Goal: Information Seeking & Learning: Understand process/instructions

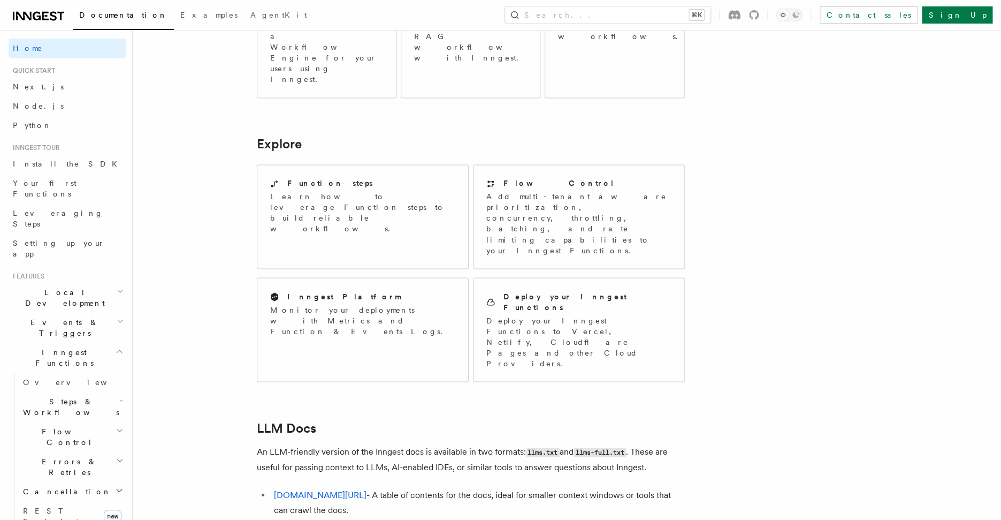
scroll to position [764, 0]
click at [328, 488] on link "[DOMAIN_NAME][URL]" at bounding box center [320, 493] width 93 height 10
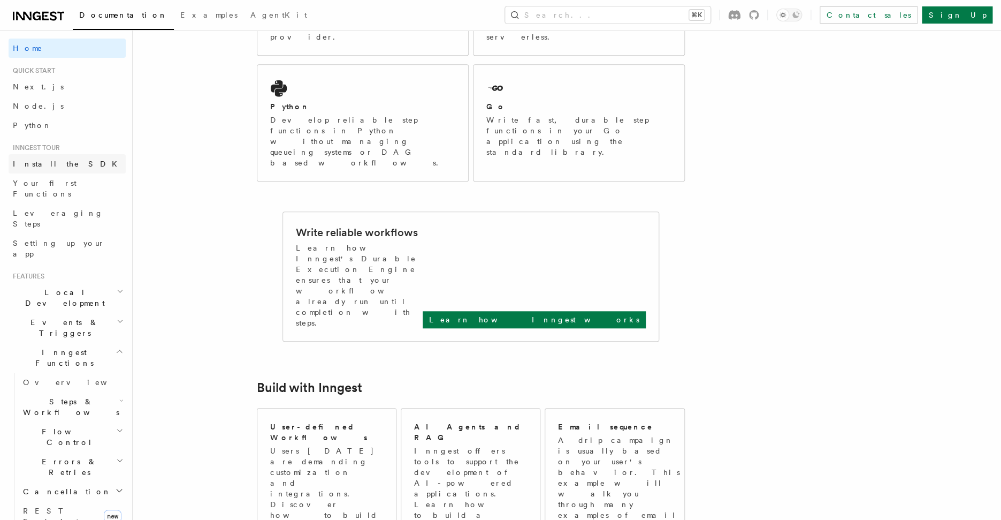
click at [37, 164] on span "Install the SDK" at bounding box center [68, 163] width 111 height 9
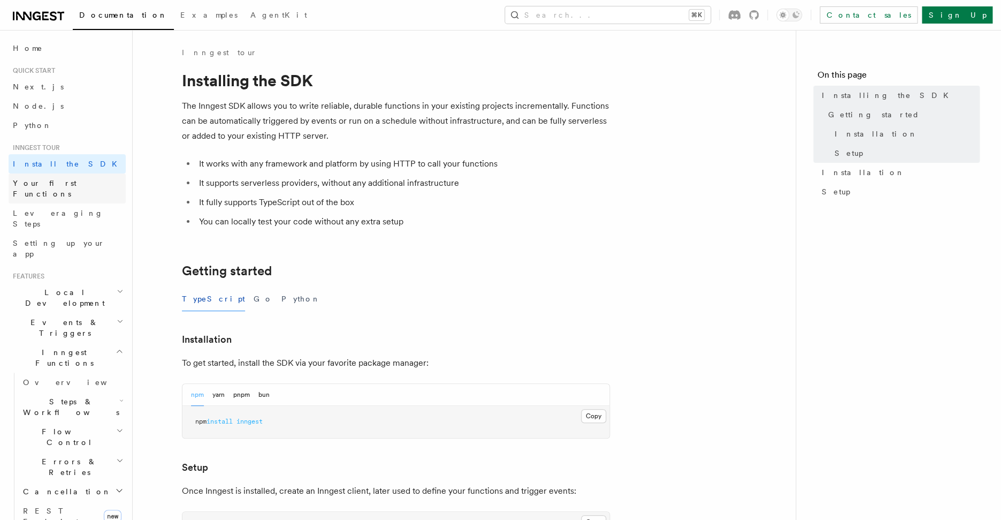
click at [58, 181] on span "Your first Functions" at bounding box center [45, 188] width 64 height 19
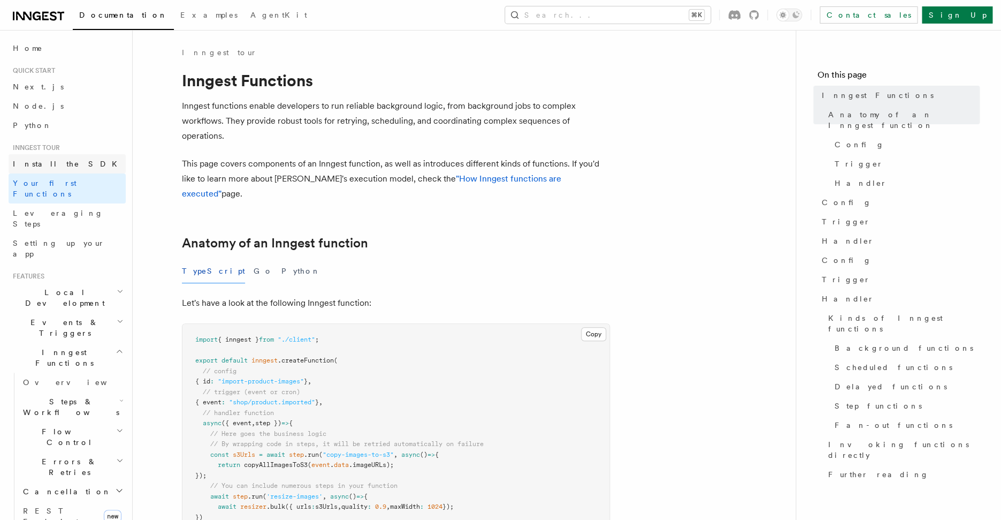
click at [57, 167] on span "Install the SDK" at bounding box center [68, 163] width 111 height 9
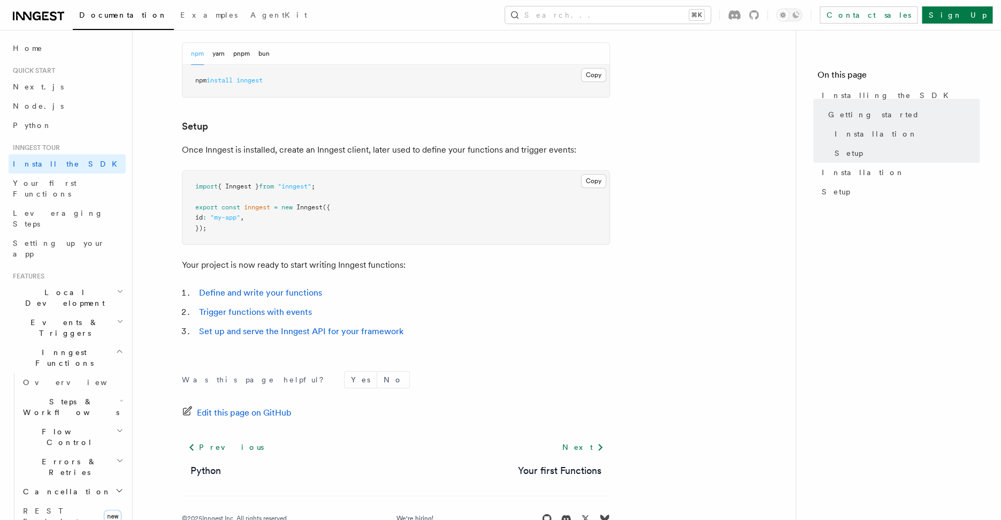
scroll to position [341, 0]
click at [62, 189] on link "Your first Functions" at bounding box center [67, 188] width 117 height 30
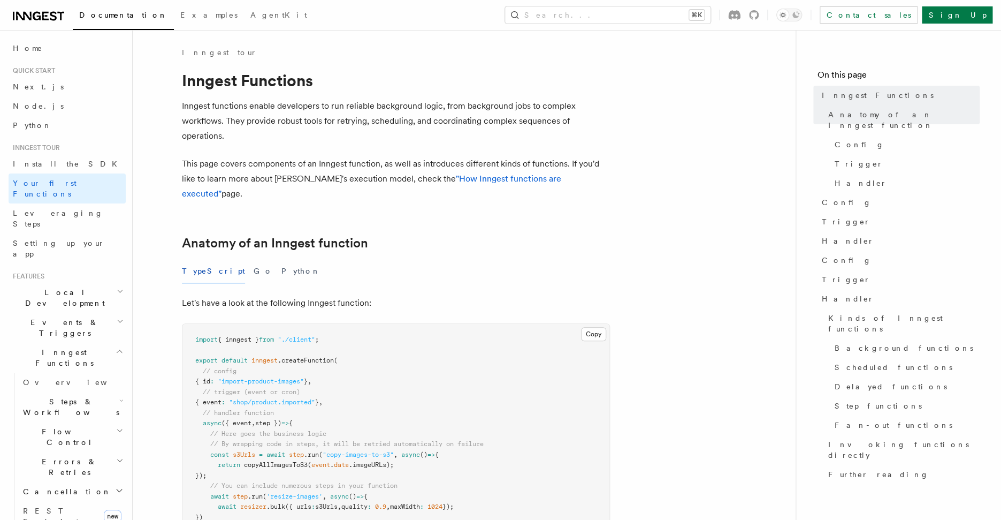
scroll to position [35, 0]
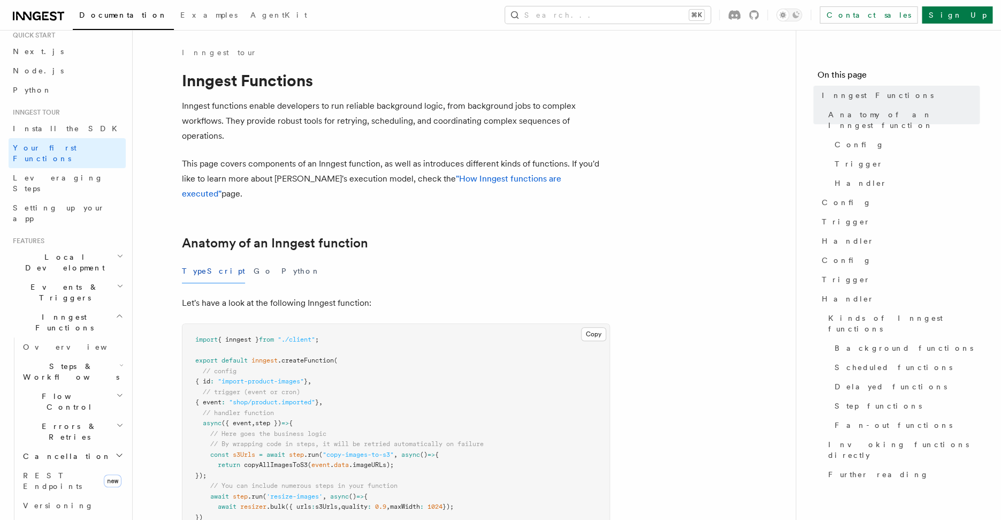
click at [54, 252] on span "Local Development" at bounding box center [63, 262] width 108 height 21
click at [68, 252] on span "Local Development" at bounding box center [63, 262] width 108 height 21
click at [67, 281] on span "Events & Triggers" at bounding box center [63, 291] width 108 height 21
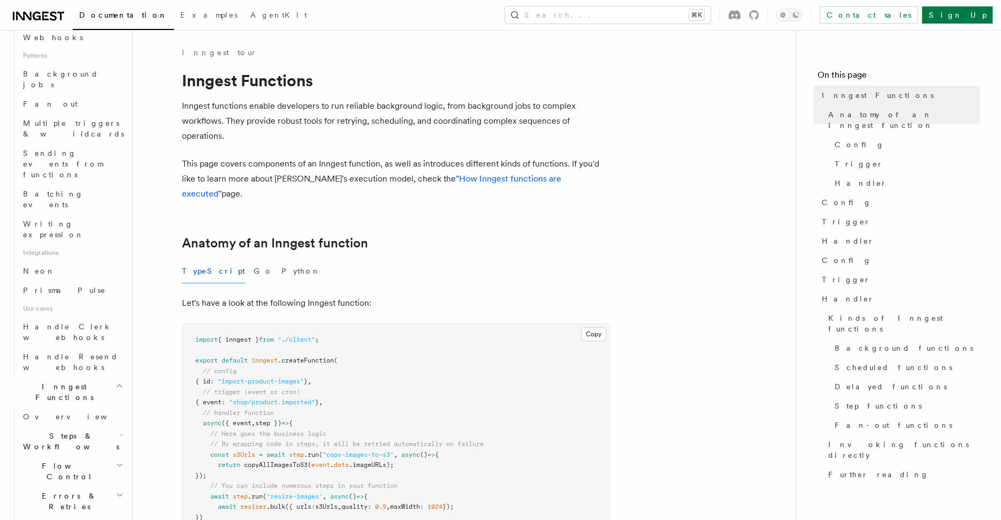
scroll to position [491, 0]
click at [27, 429] on span "Steps & Workflows" at bounding box center [69, 439] width 101 height 21
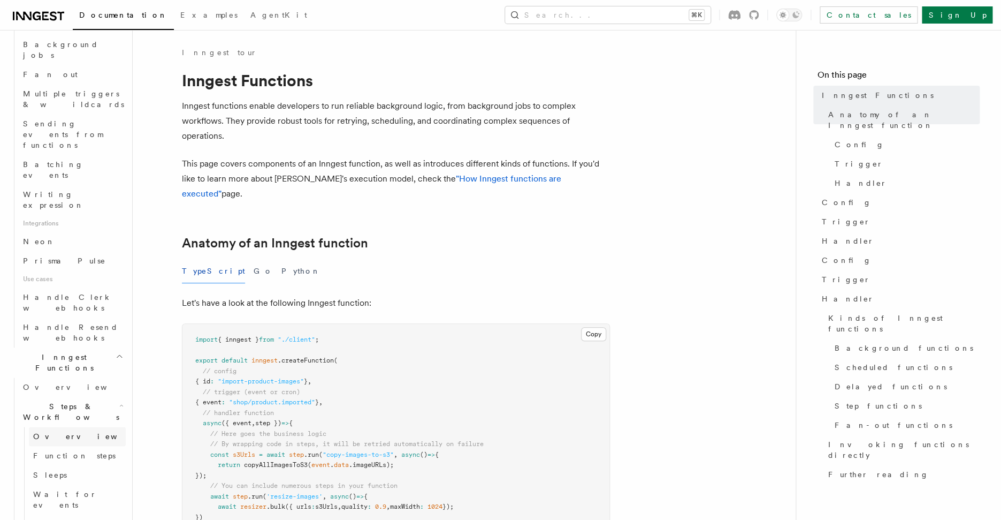
click at [56, 432] on span "Overview" at bounding box center [88, 436] width 110 height 9
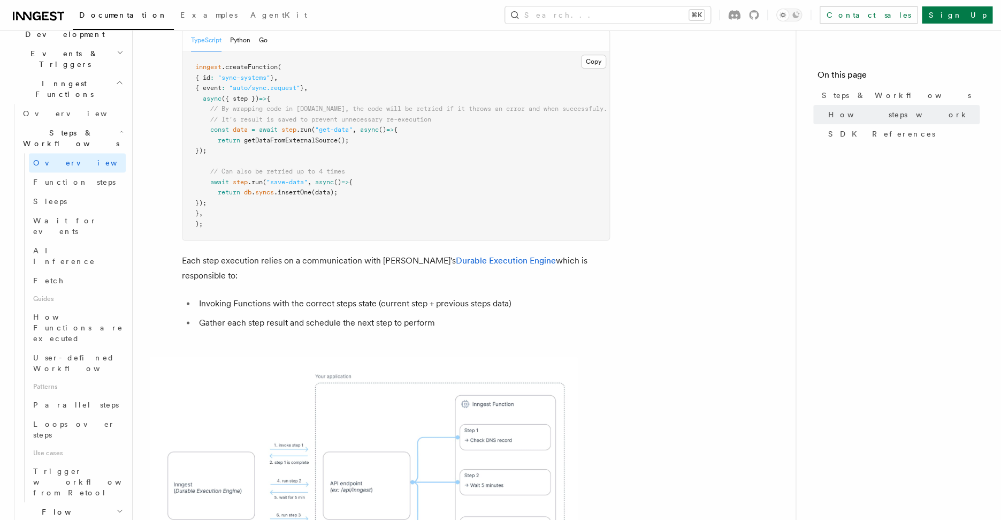
scroll to position [276, 0]
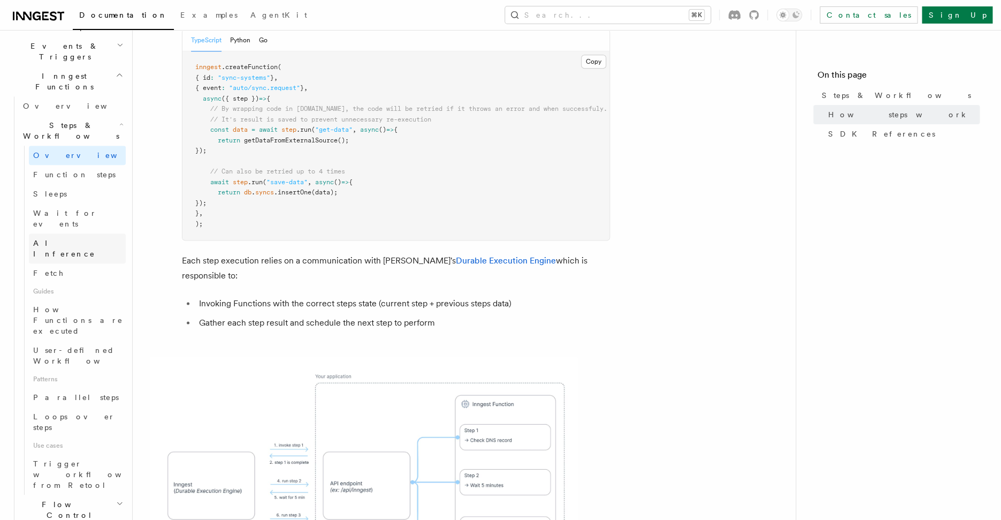
click at [63, 239] on span "AI Inference" at bounding box center [64, 248] width 62 height 19
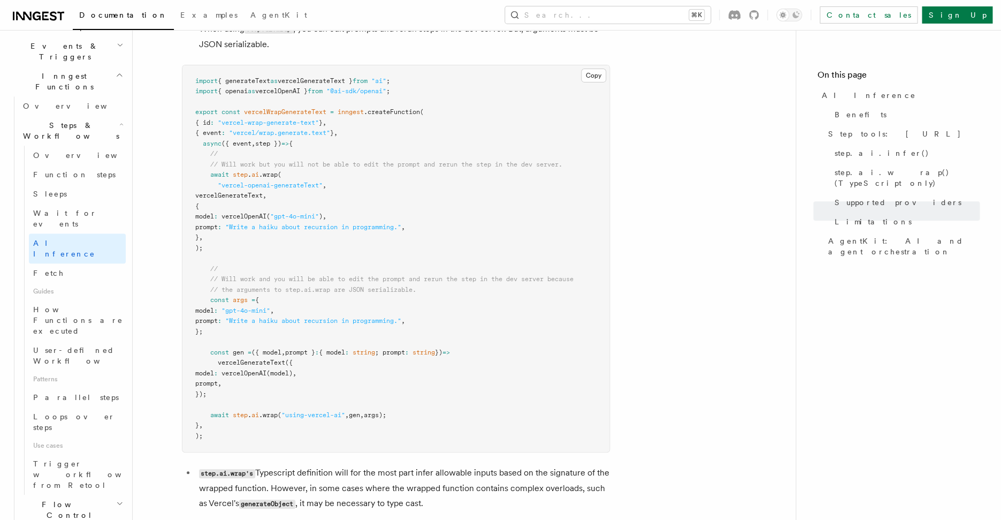
scroll to position [2244, 0]
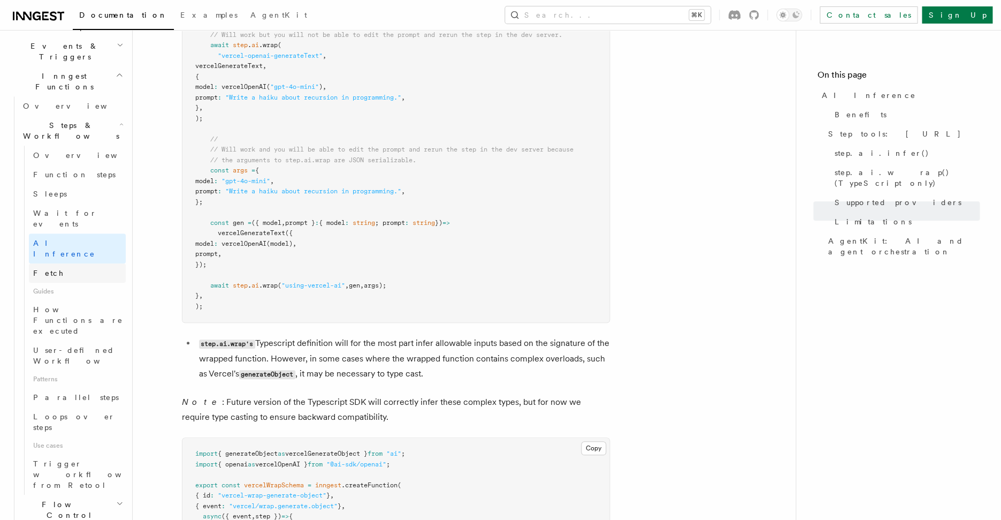
click at [63, 263] on link "Fetch" at bounding box center [77, 272] width 97 height 19
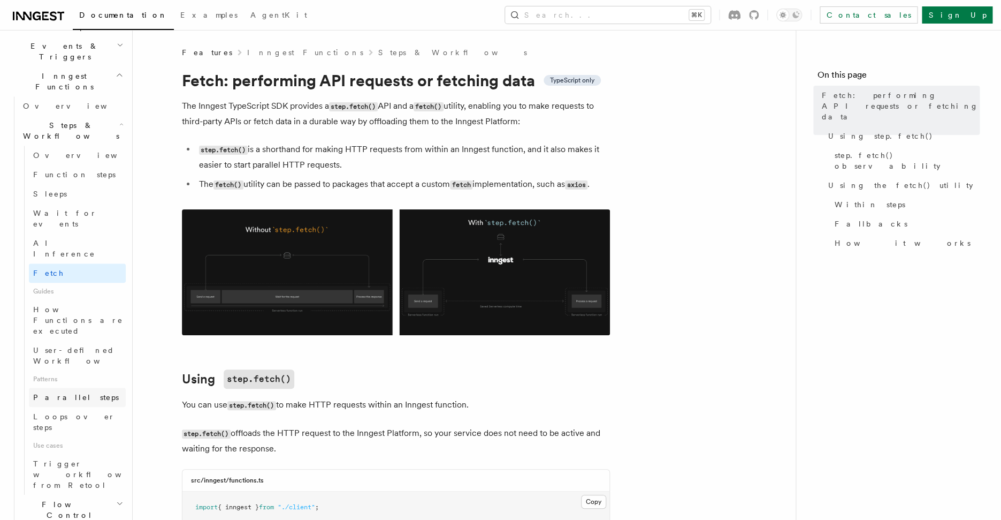
click at [80, 387] on link "Parallel steps" at bounding box center [77, 396] width 97 height 19
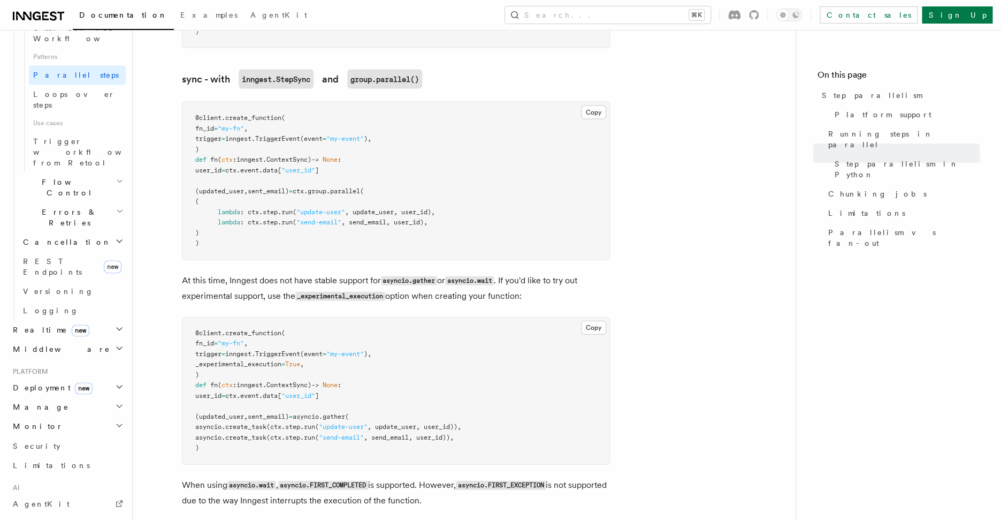
scroll to position [610, 0]
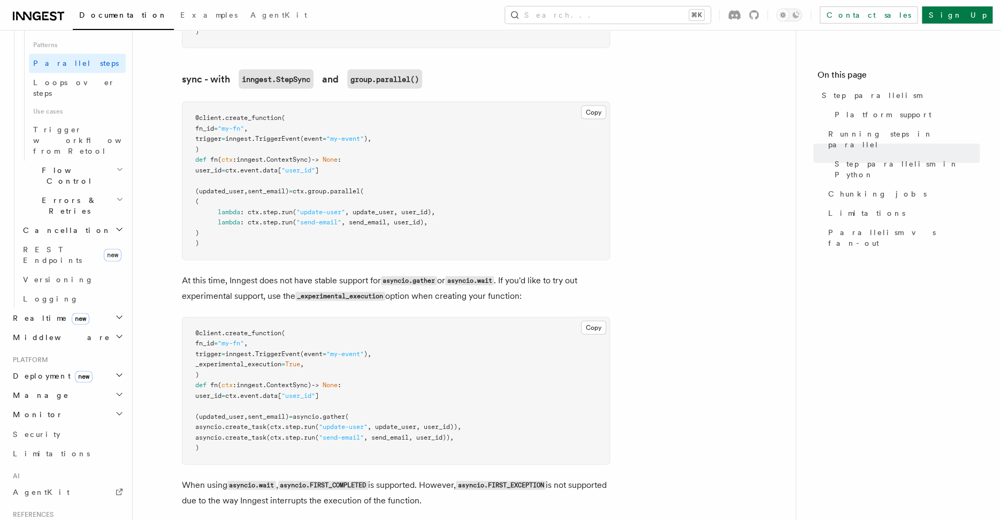
click at [88, 328] on h2 "Middleware" at bounding box center [67, 337] width 117 height 19
click at [86, 371] on span "Creating middleware" at bounding box center [68, 380] width 91 height 19
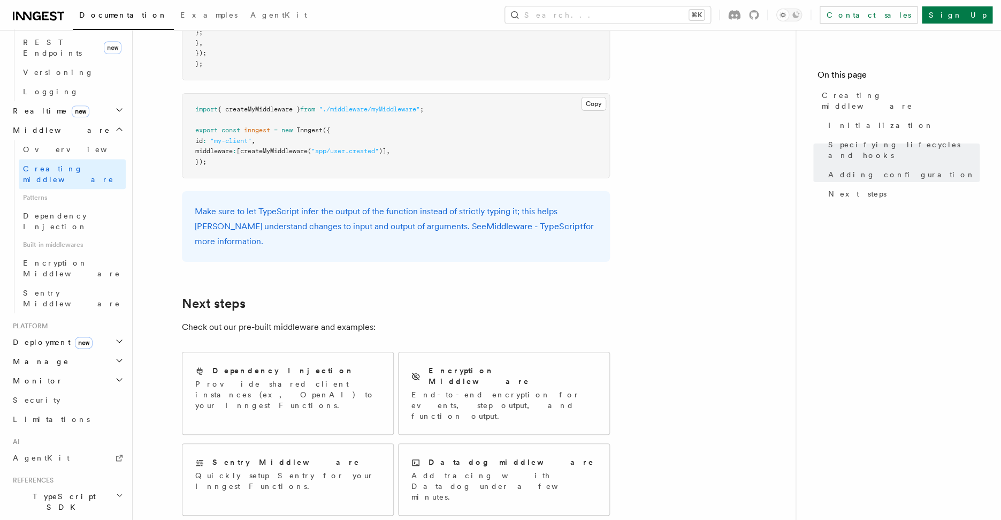
scroll to position [489, 0]
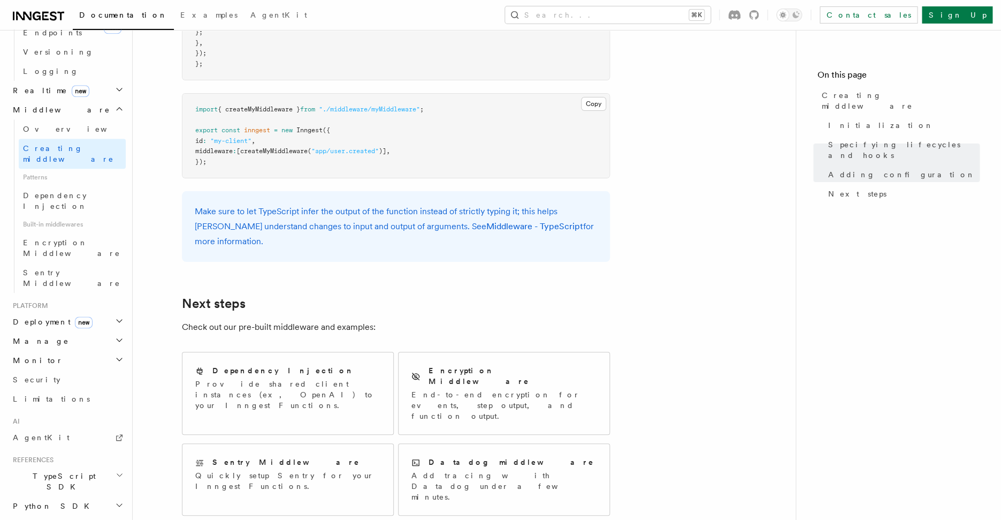
click at [97, 312] on h2 "Deployment new" at bounding box center [67, 321] width 117 height 19
click at [93, 331] on h2 "Manage" at bounding box center [67, 340] width 117 height 19
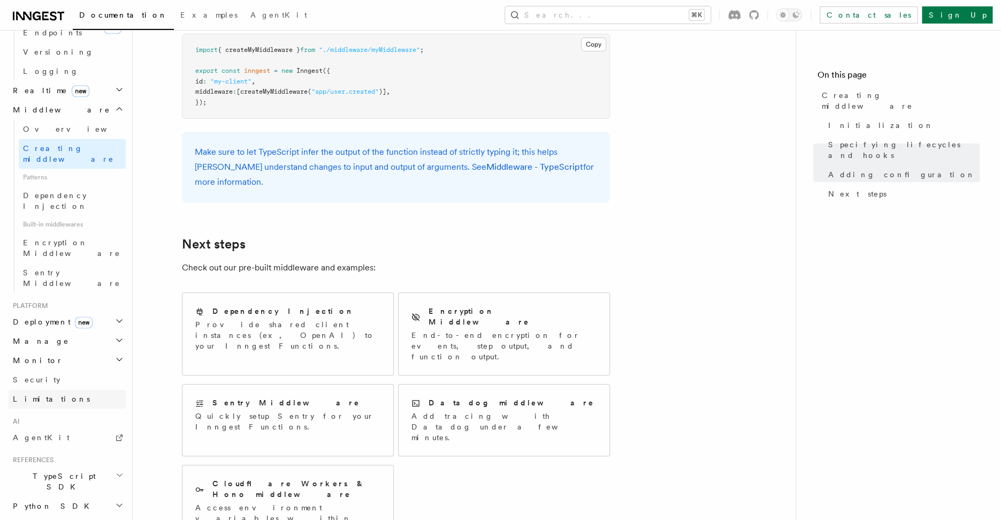
scroll to position [2041, 0]
click at [46, 428] on link "AgentKit" at bounding box center [67, 437] width 117 height 19
